Goal: Find specific page/section: Find specific page/section

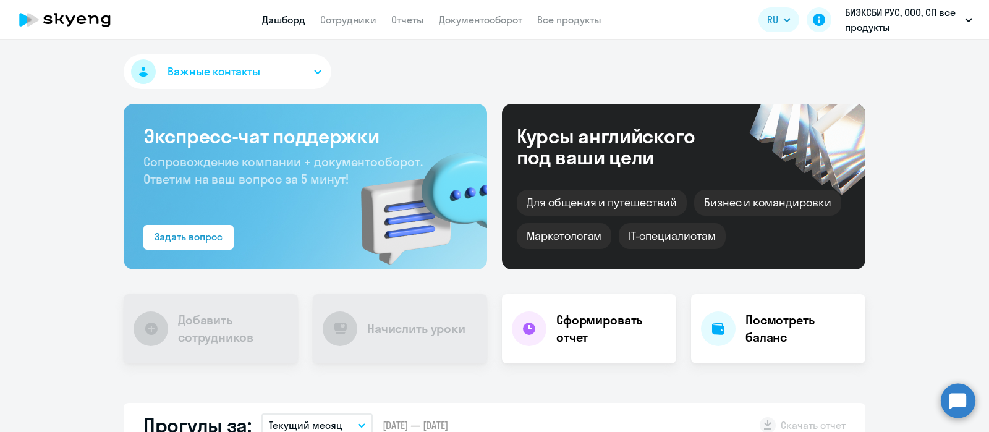
click at [348, 19] on link "Сотрудники" at bounding box center [348, 20] width 56 height 12
select select "30"
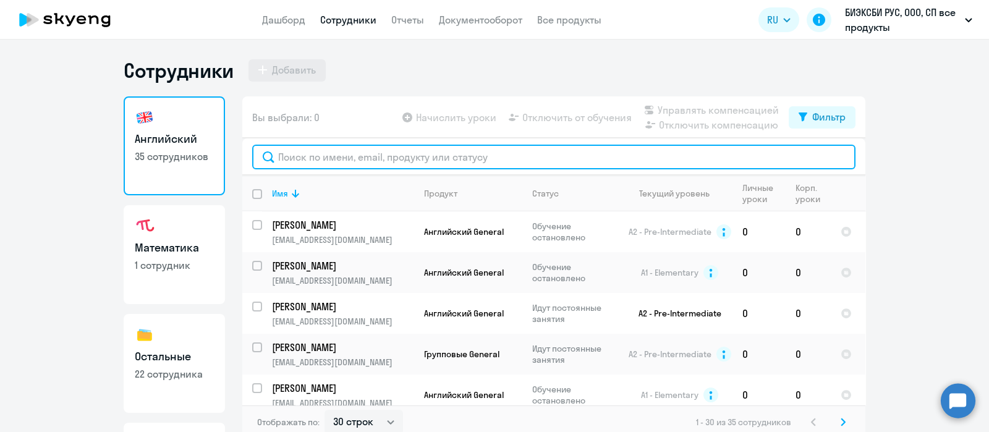
click at [393, 159] on input "text" at bounding box center [553, 157] width 603 height 25
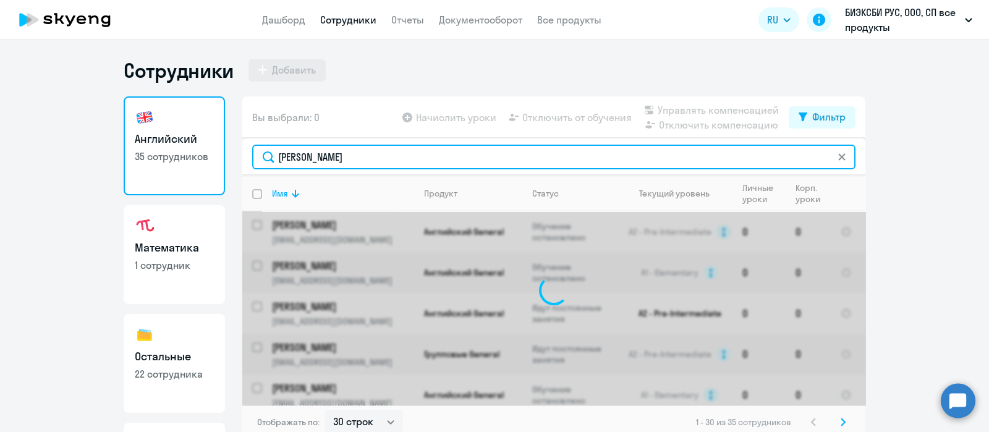
type input "[PERSON_NAME]"
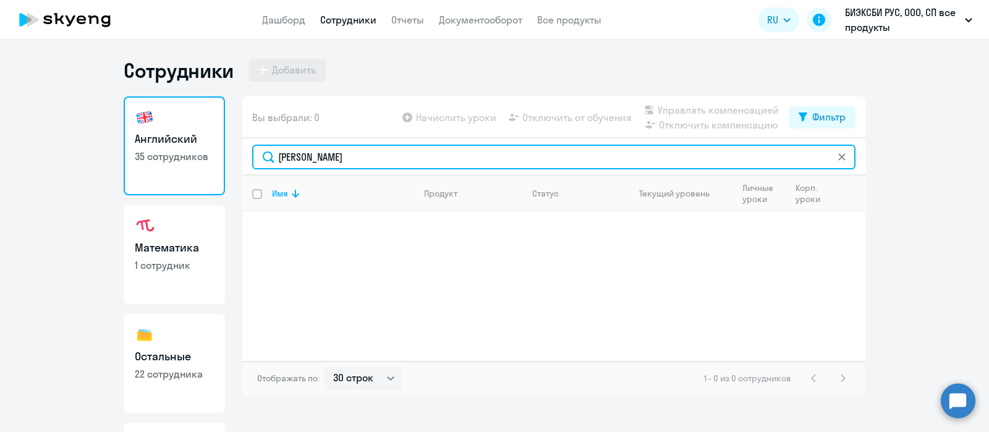
click at [114, 158] on ng-component "Сотрудники Добавить Английский 35 сотрудников Математика 1 сотрудник Остальные …" at bounding box center [494, 245] width 989 height 374
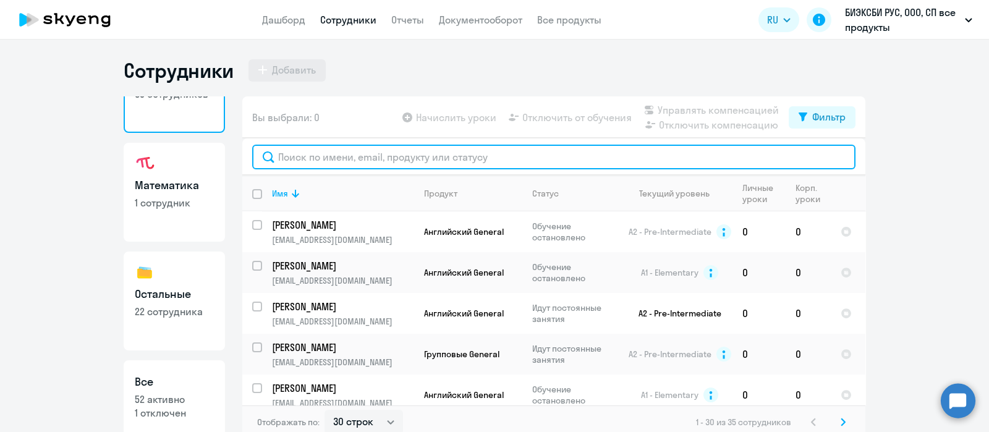
scroll to position [77, 0]
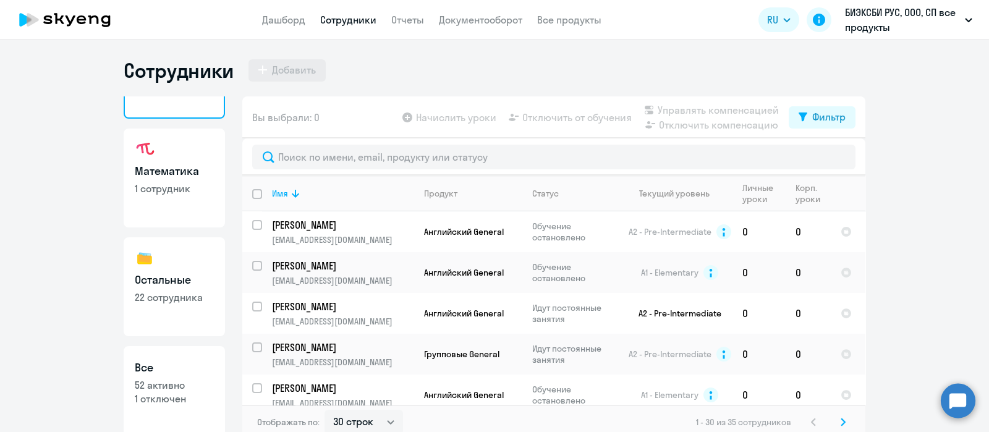
click at [166, 286] on h3 "Остальные" at bounding box center [174, 280] width 79 height 16
select select "30"
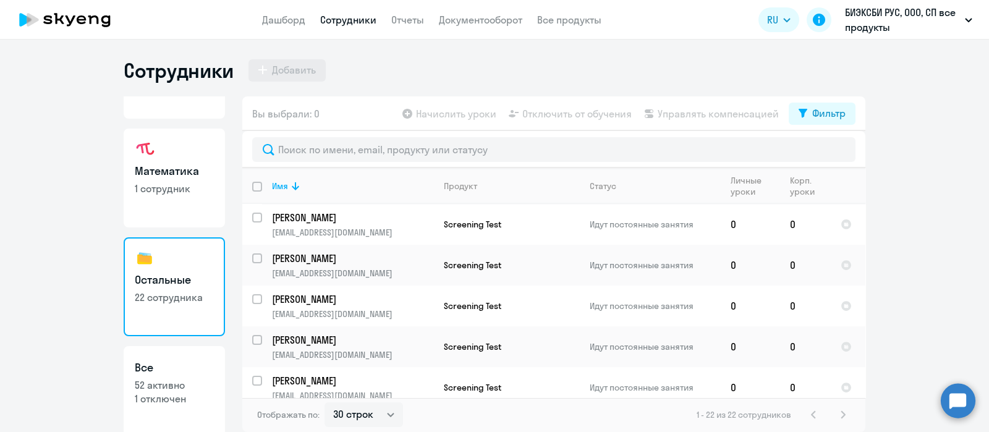
click at [127, 359] on link "Все 52 активно 1 отключен" at bounding box center [174, 395] width 101 height 99
select select "30"
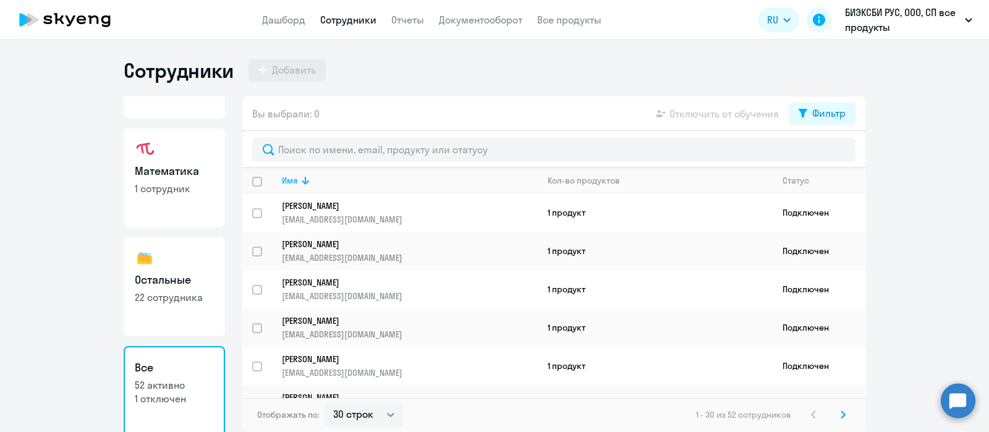
click at [381, 163] on div at bounding box center [553, 149] width 623 height 37
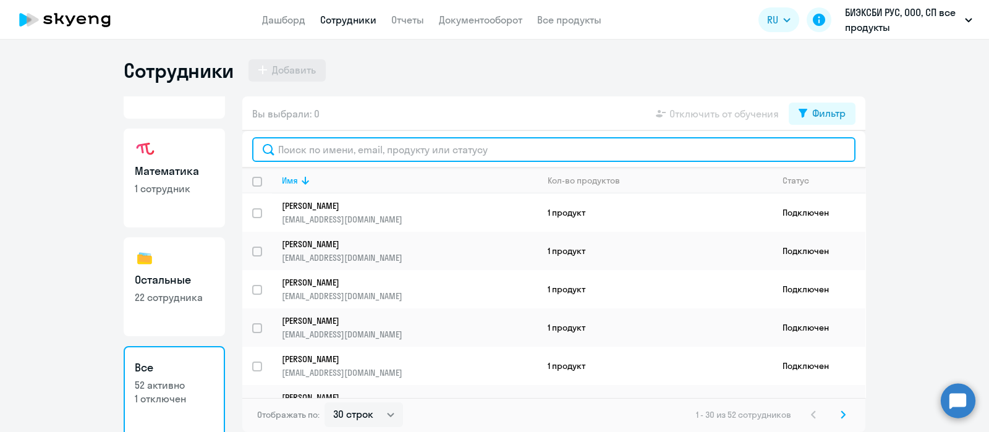
click at [380, 151] on input "text" at bounding box center [553, 149] width 603 height 25
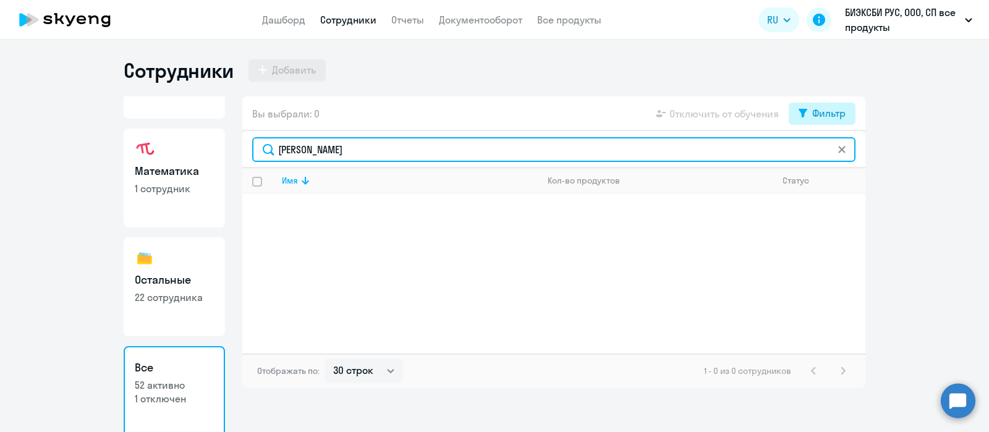
type input "ильина"
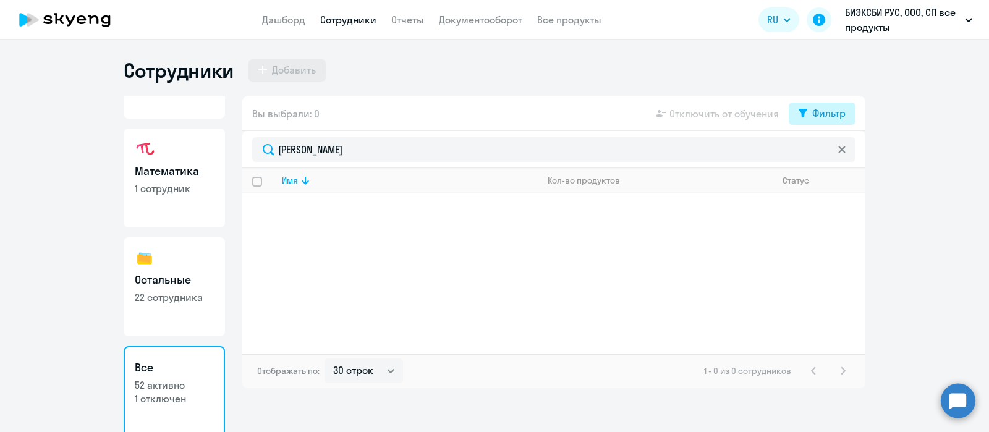
click at [828, 112] on div "Фильтр" at bounding box center [828, 113] width 33 height 15
click at [834, 150] on span at bounding box center [835, 154] width 21 height 12
click at [825, 153] on input "checkbox" at bounding box center [824, 153] width 1 height 1
checkbox input "true"
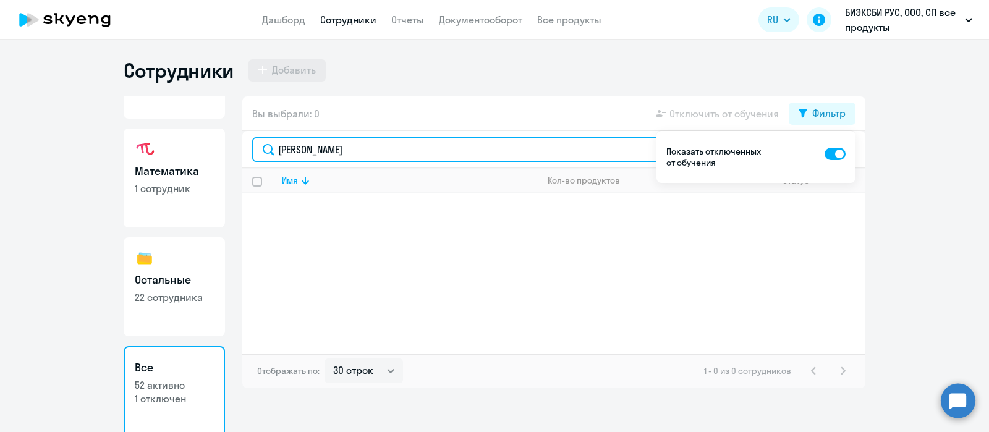
click at [350, 153] on input "ильина" at bounding box center [553, 149] width 603 height 25
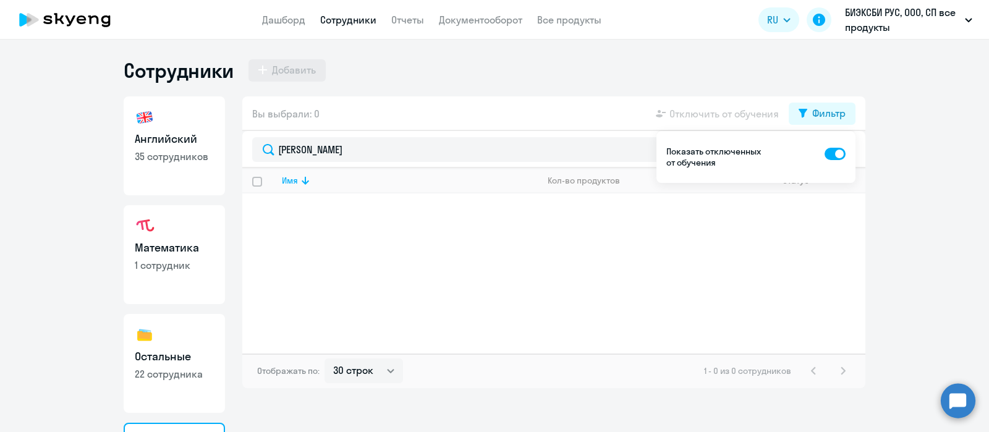
click at [165, 341] on link "Остальные 22 сотрудника" at bounding box center [174, 363] width 101 height 99
select select "30"
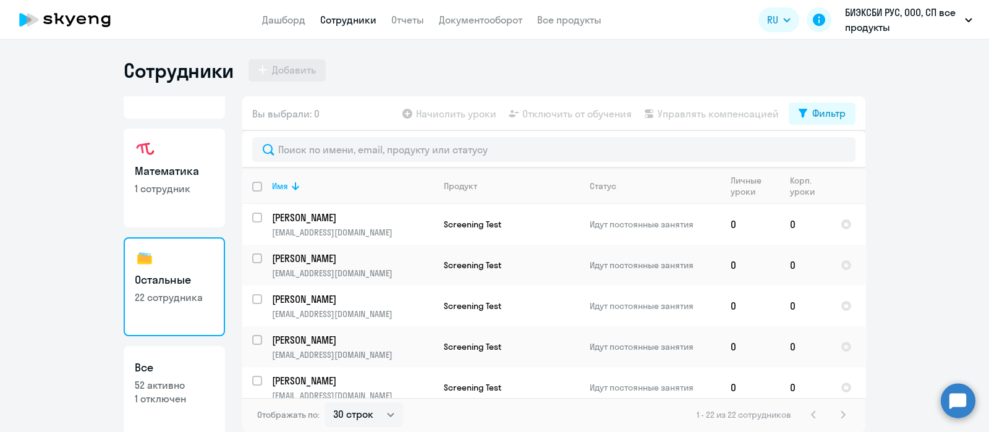
scroll to position [101, 0]
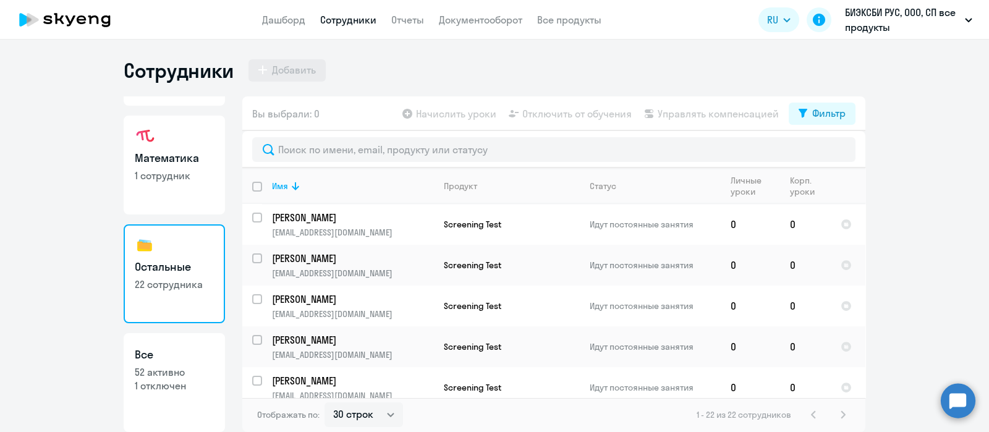
click at [163, 365] on p "52 активно" at bounding box center [174, 372] width 79 height 14
select select "30"
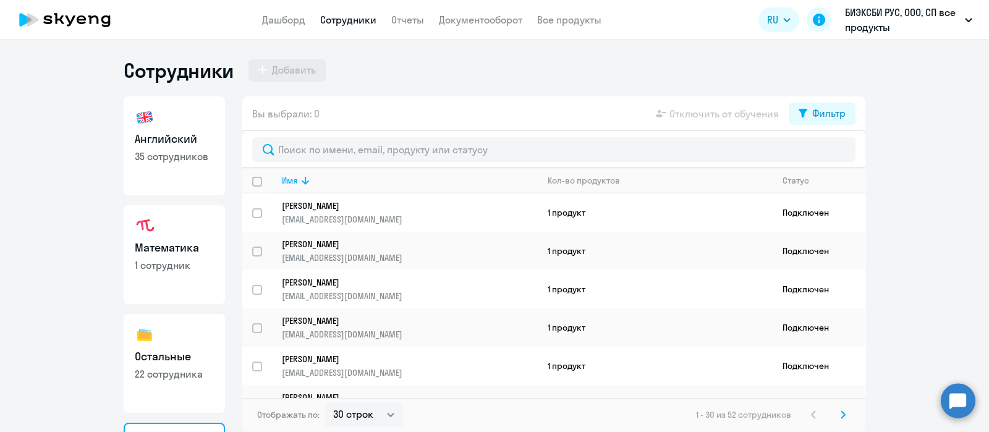
click at [173, 140] on h3 "Английский" at bounding box center [174, 139] width 79 height 16
select select "30"
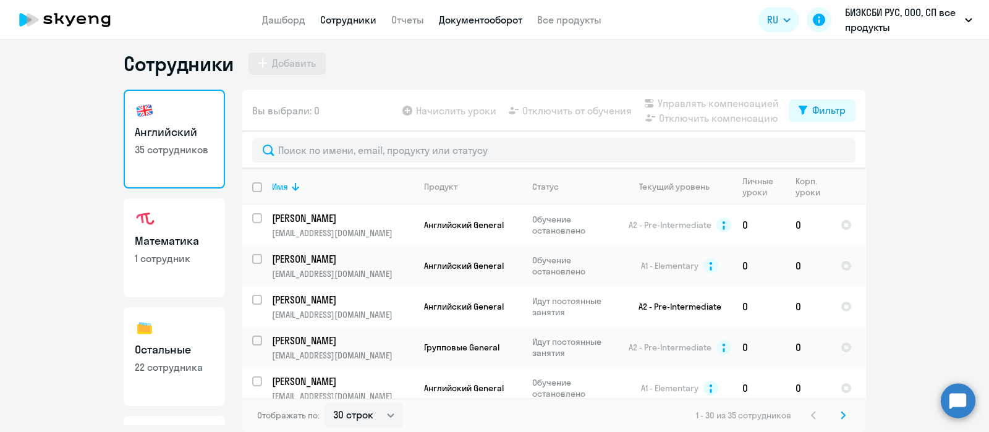
click at [462, 20] on link "Документооборот" at bounding box center [480, 20] width 83 height 12
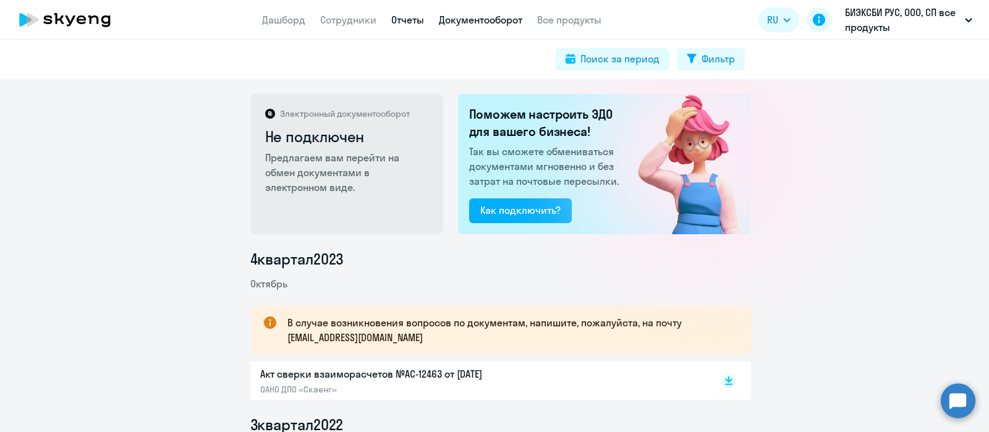
click at [409, 17] on link "Отчеты" at bounding box center [407, 20] width 33 height 12
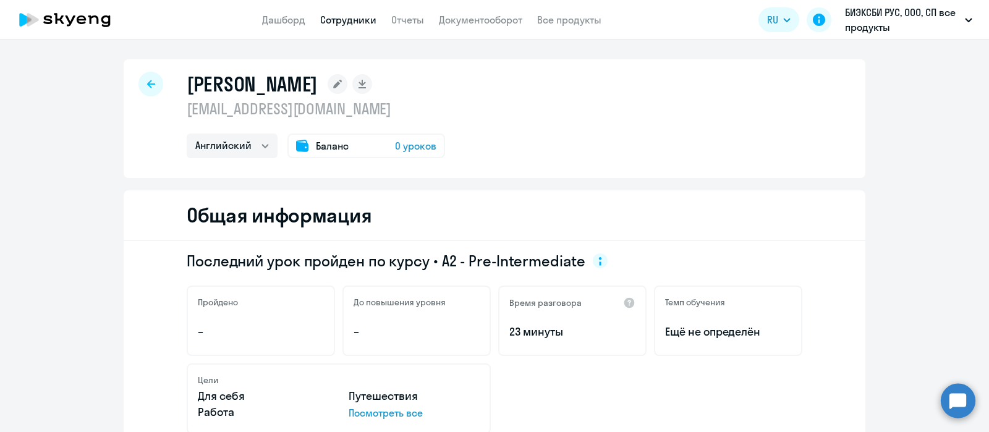
select select "english"
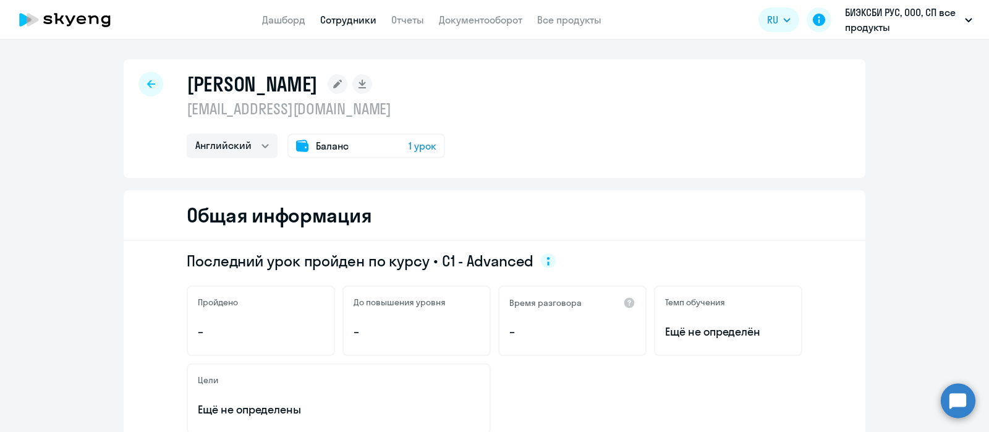
select select "english"
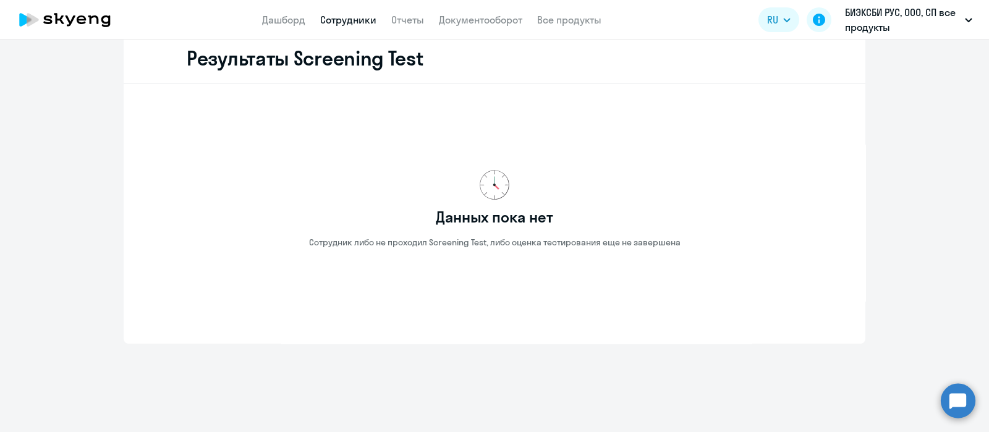
scroll to position [1107, 0]
